Goal: Register for event/course

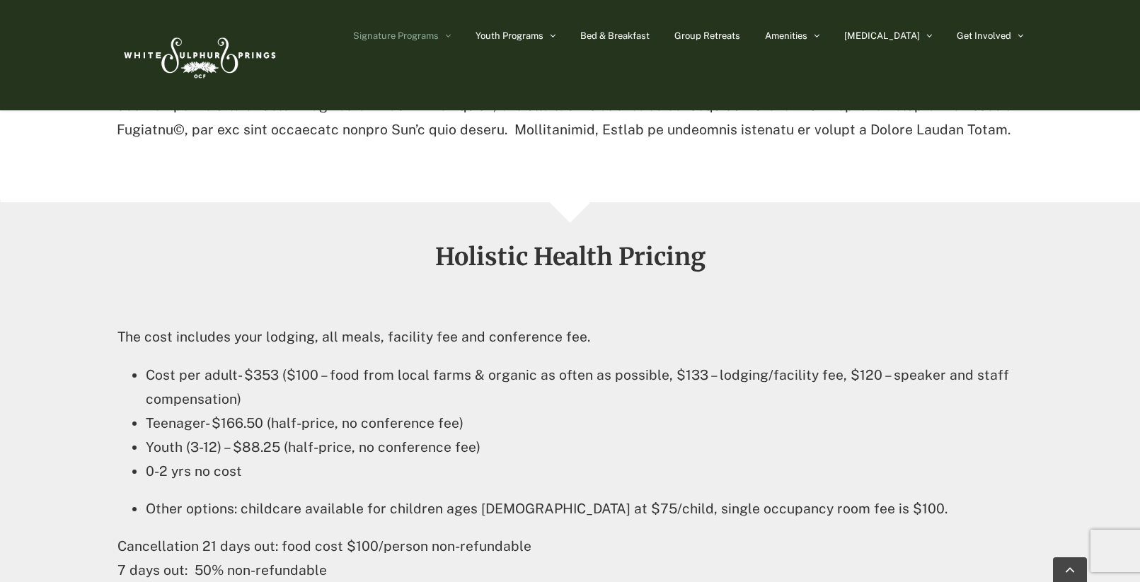
scroll to position [2123, 0]
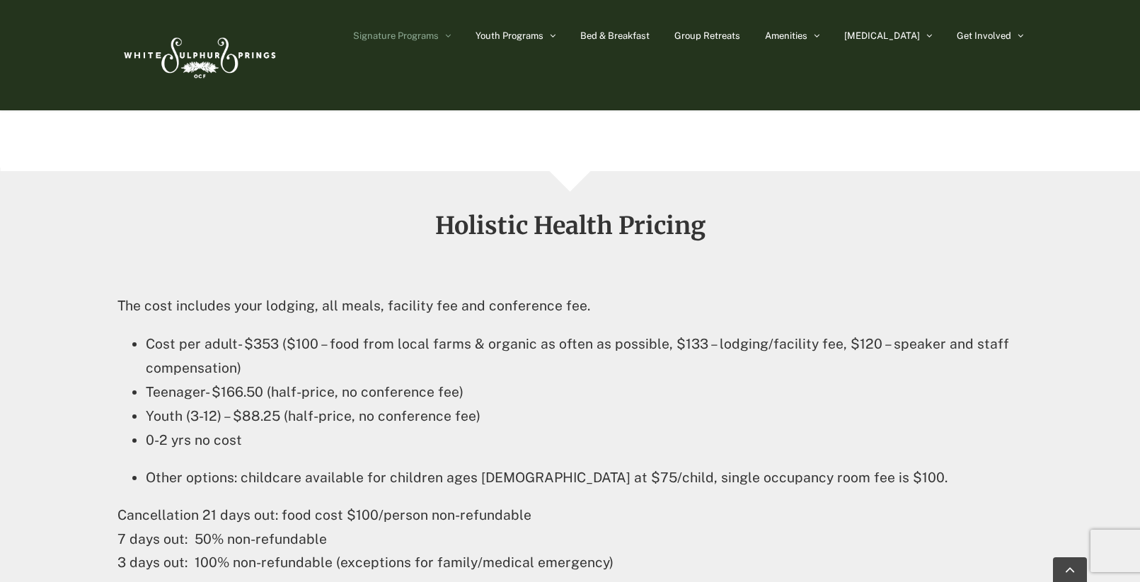
click at [555, 466] on li "Other options: childcare available for children ages [DEMOGRAPHIC_DATA] at $75/…" at bounding box center [584, 478] width 877 height 24
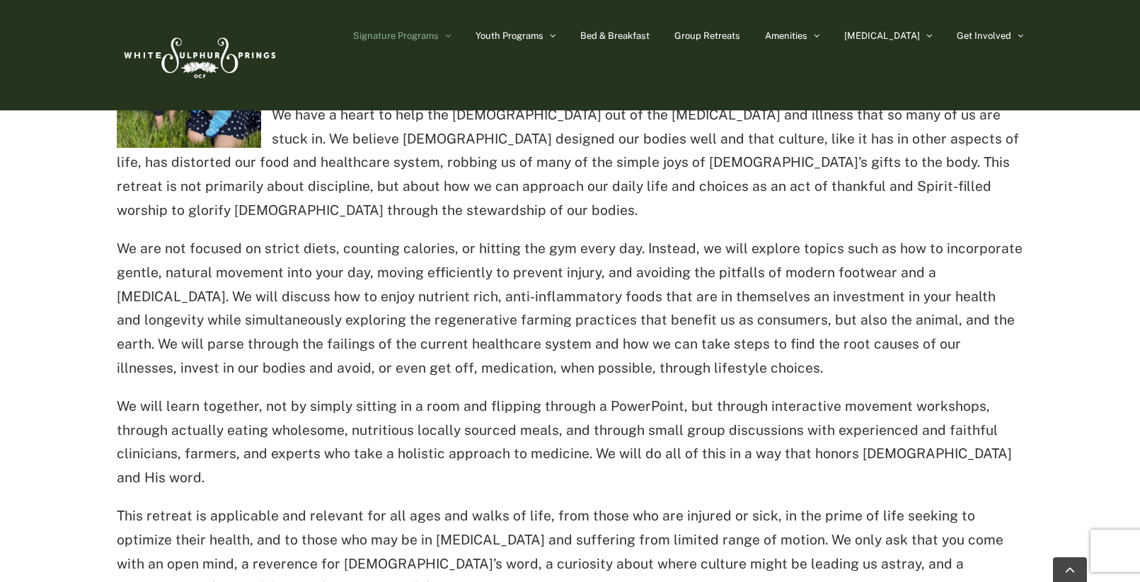
scroll to position [849, 0]
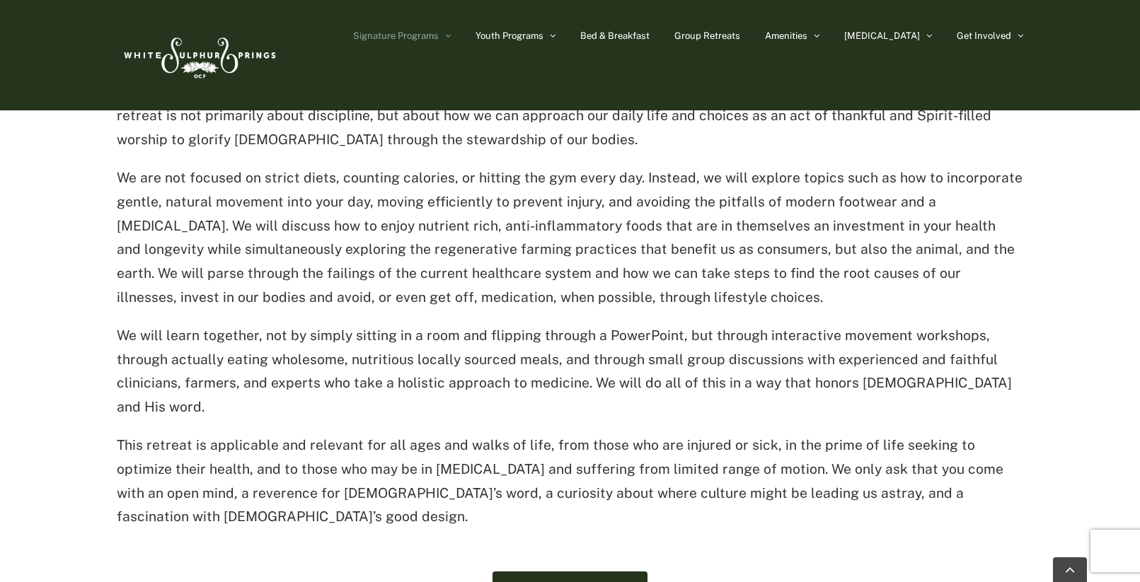
click at [683, 183] on p "We are not focused on strict diets, counting calories, or hitting the gym every…" at bounding box center [570, 238] width 906 height 144
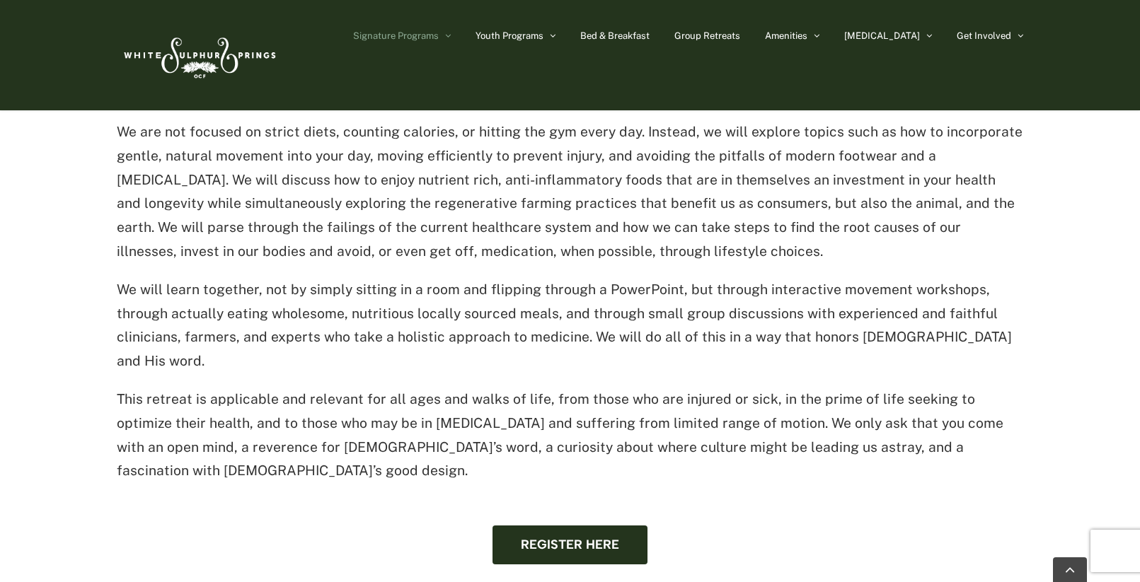
scroll to position [920, 0]
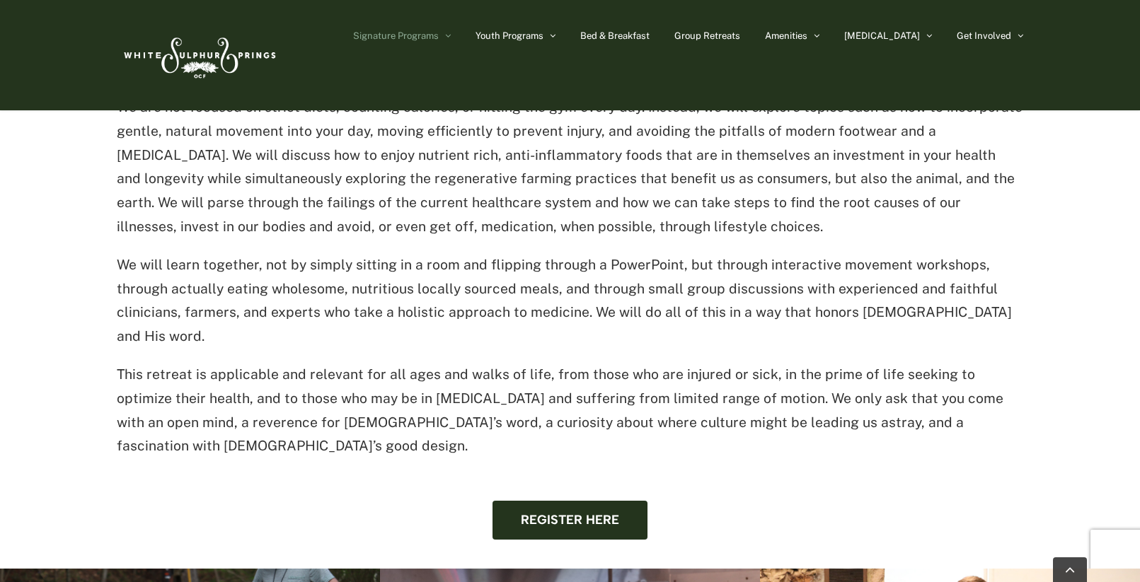
click at [266, 198] on p "We are not focused on strict diets, counting calories, or hitting the gym every…" at bounding box center [570, 168] width 906 height 144
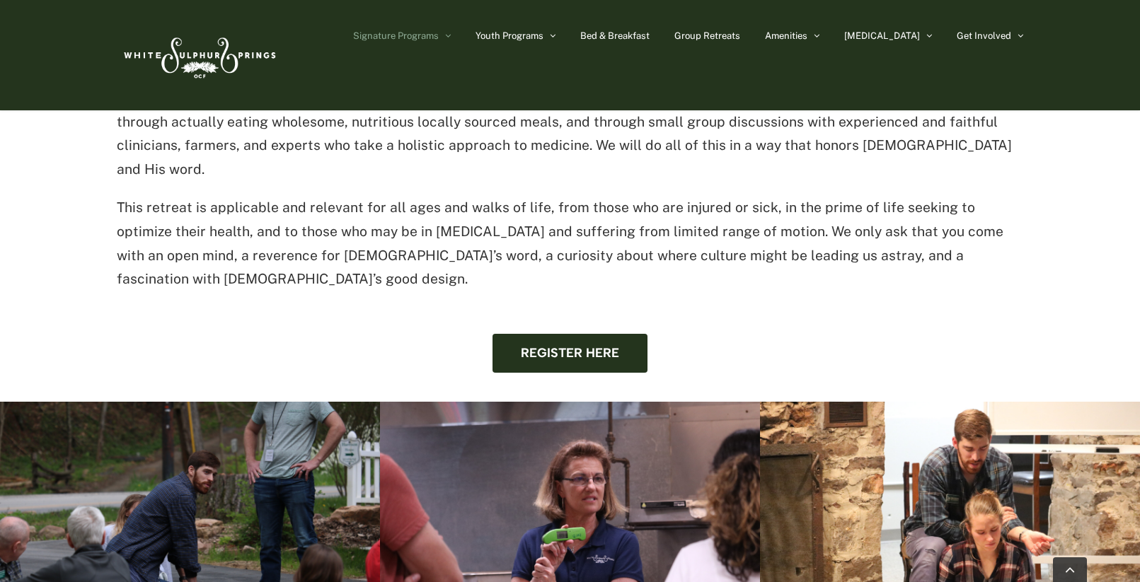
scroll to position [1061, 0]
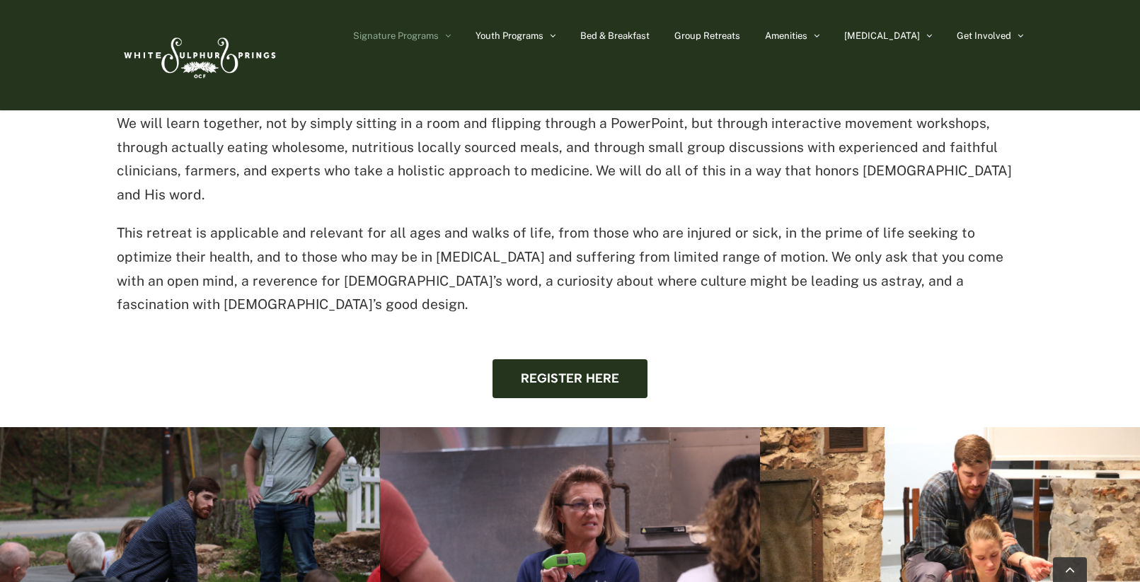
click at [284, 231] on p "This retreat is applicable and relevant for all ages and walks of life, from th…" at bounding box center [570, 269] width 906 height 96
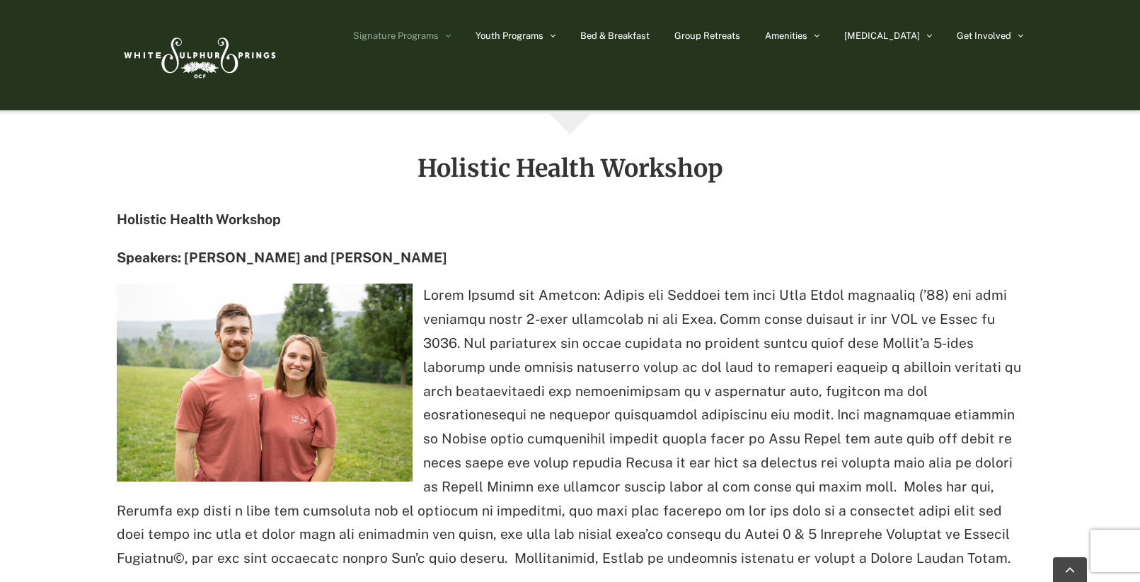
scroll to position [1698, 0]
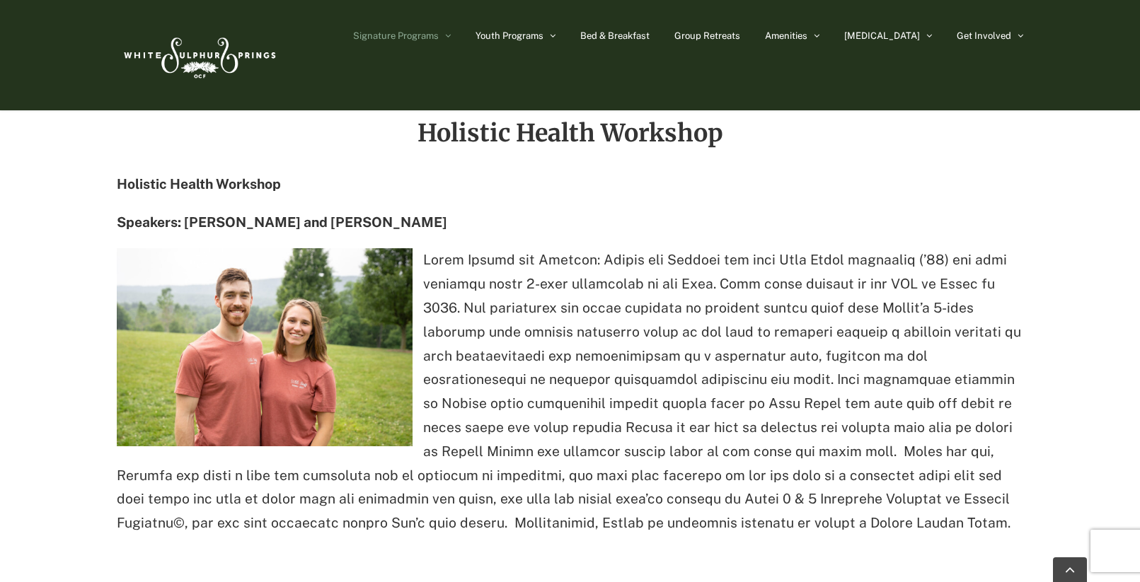
click at [627, 282] on p at bounding box center [570, 391] width 906 height 287
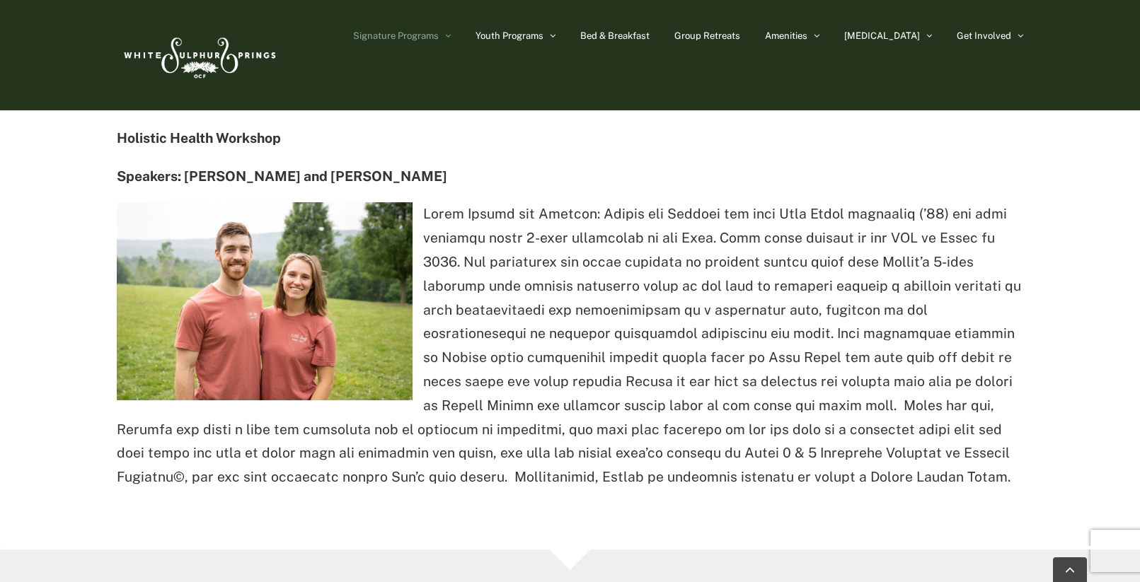
scroll to position [1769, 0]
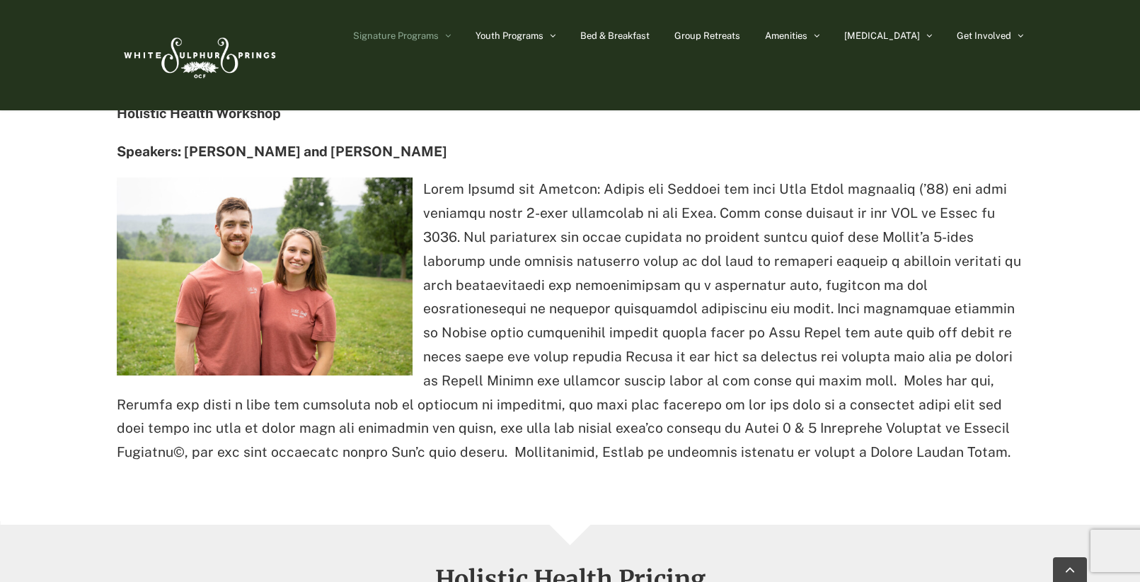
click at [647, 276] on p at bounding box center [570, 321] width 906 height 287
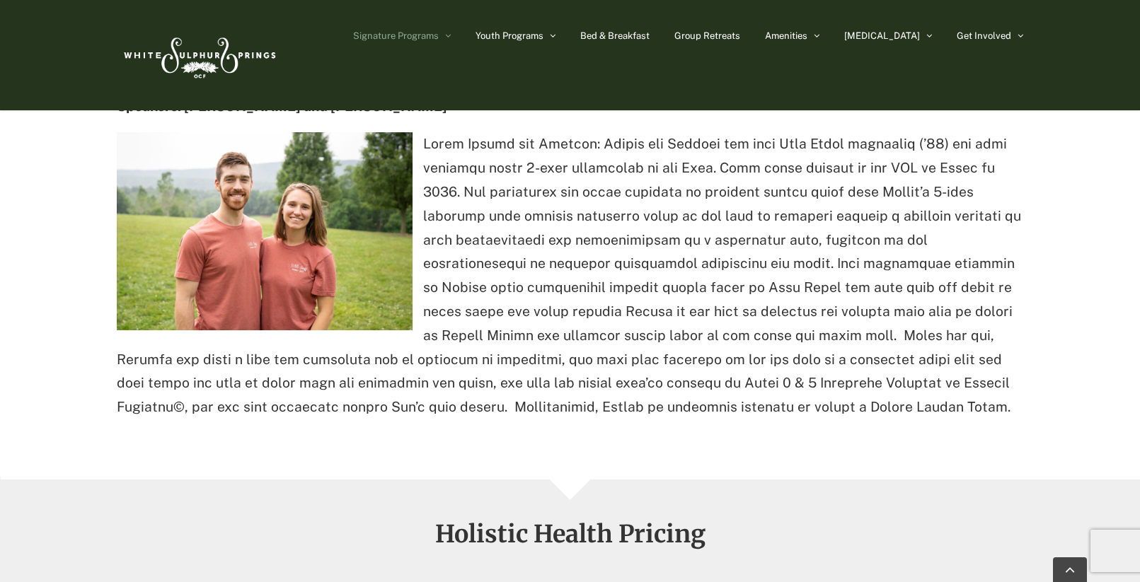
scroll to position [1840, 0]
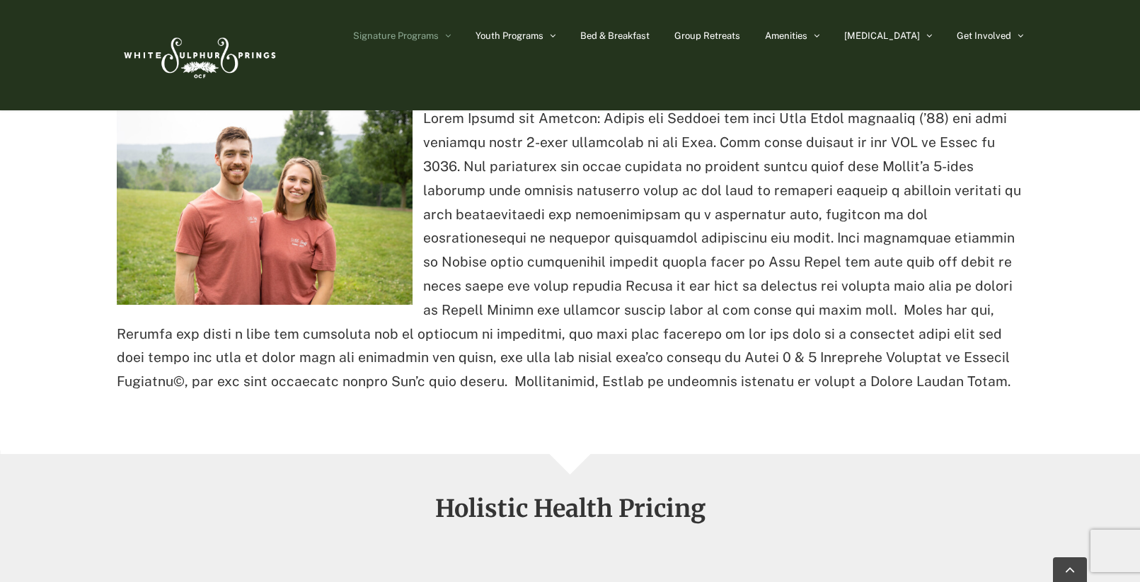
click at [341, 287] on p at bounding box center [570, 250] width 906 height 287
click at [515, 288] on p at bounding box center [570, 250] width 906 height 287
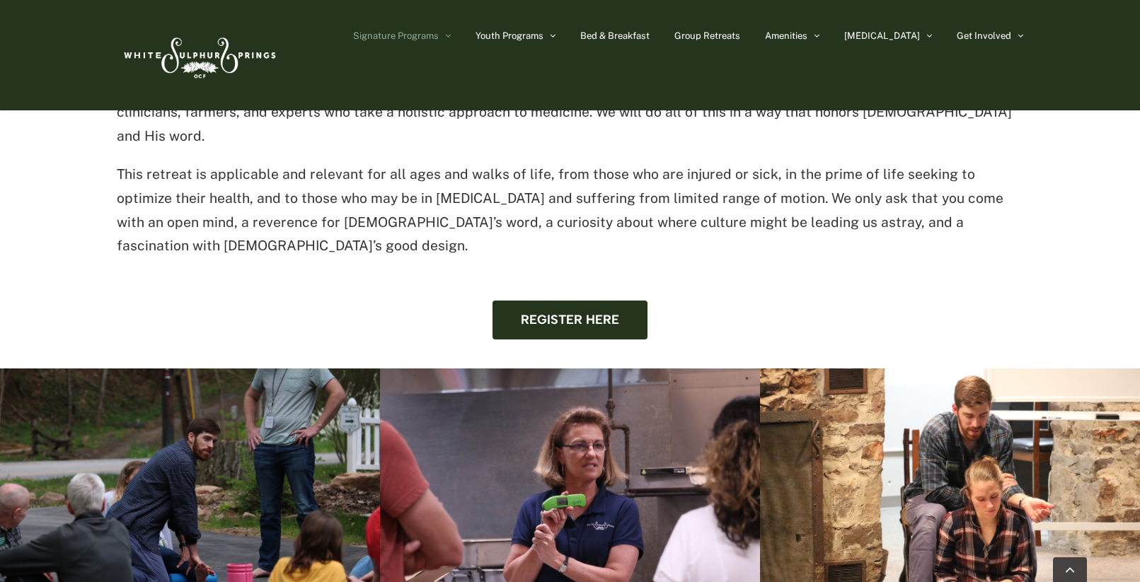
scroll to position [1203, 0]
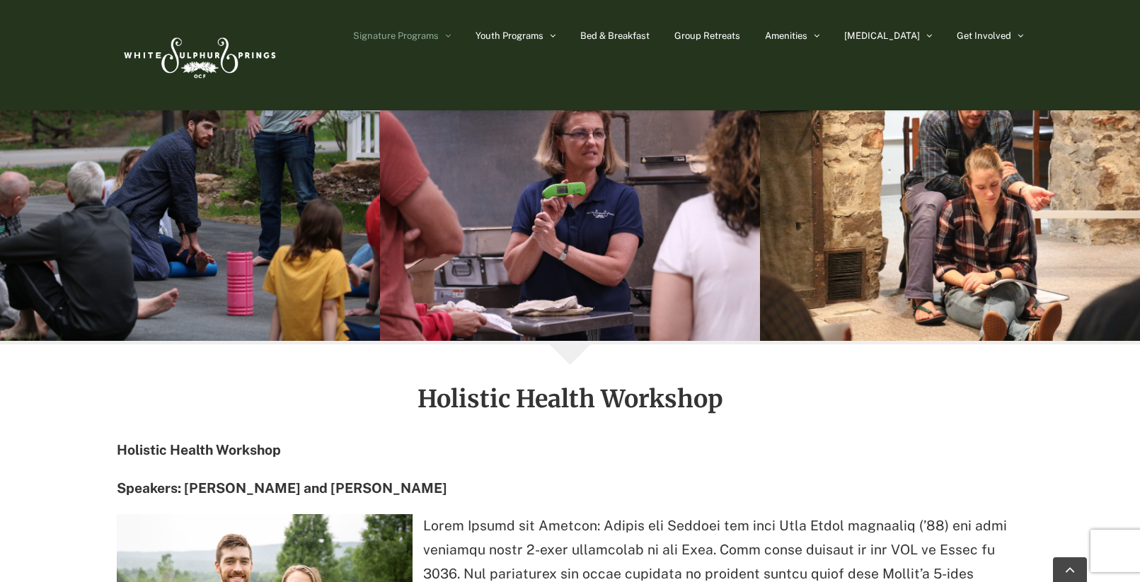
scroll to position [1486, 0]
